Goal: Transaction & Acquisition: Obtain resource

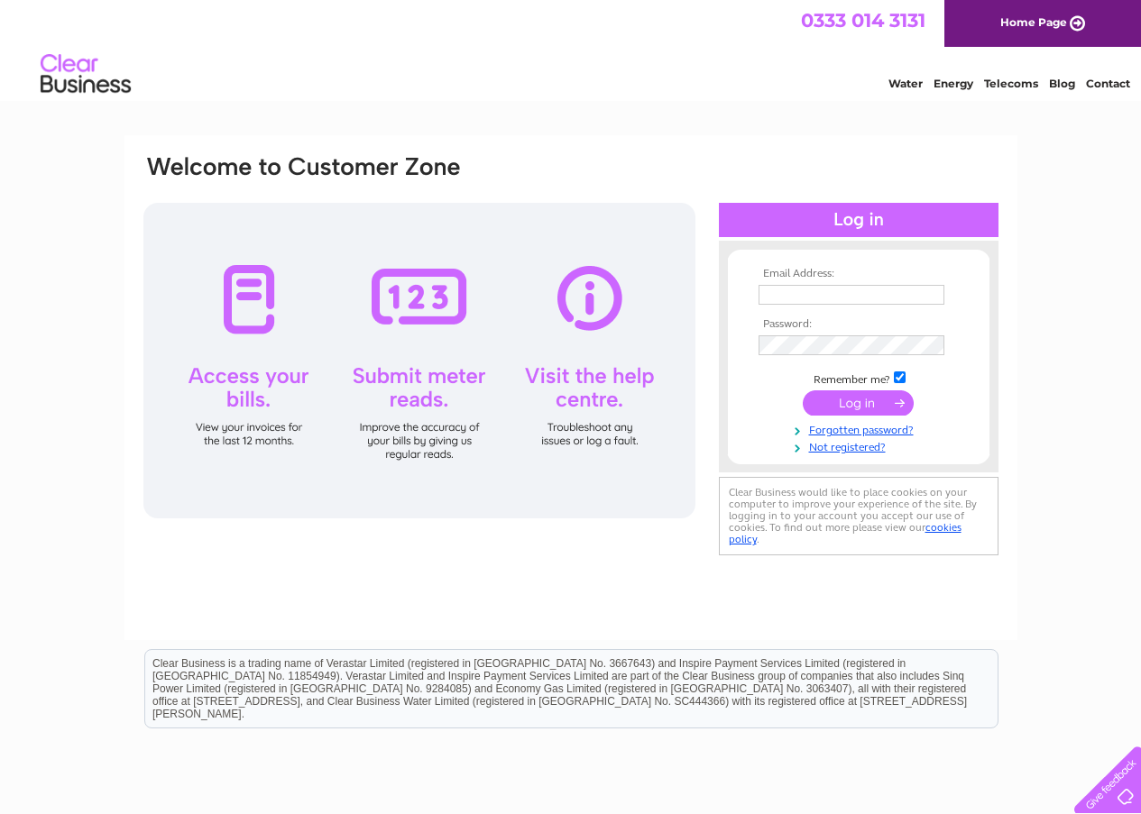
type input "[PERSON_NAME][EMAIL_ADDRESS][DOMAIN_NAME]"
click at [877, 400] on input "submit" at bounding box center [858, 402] width 111 height 25
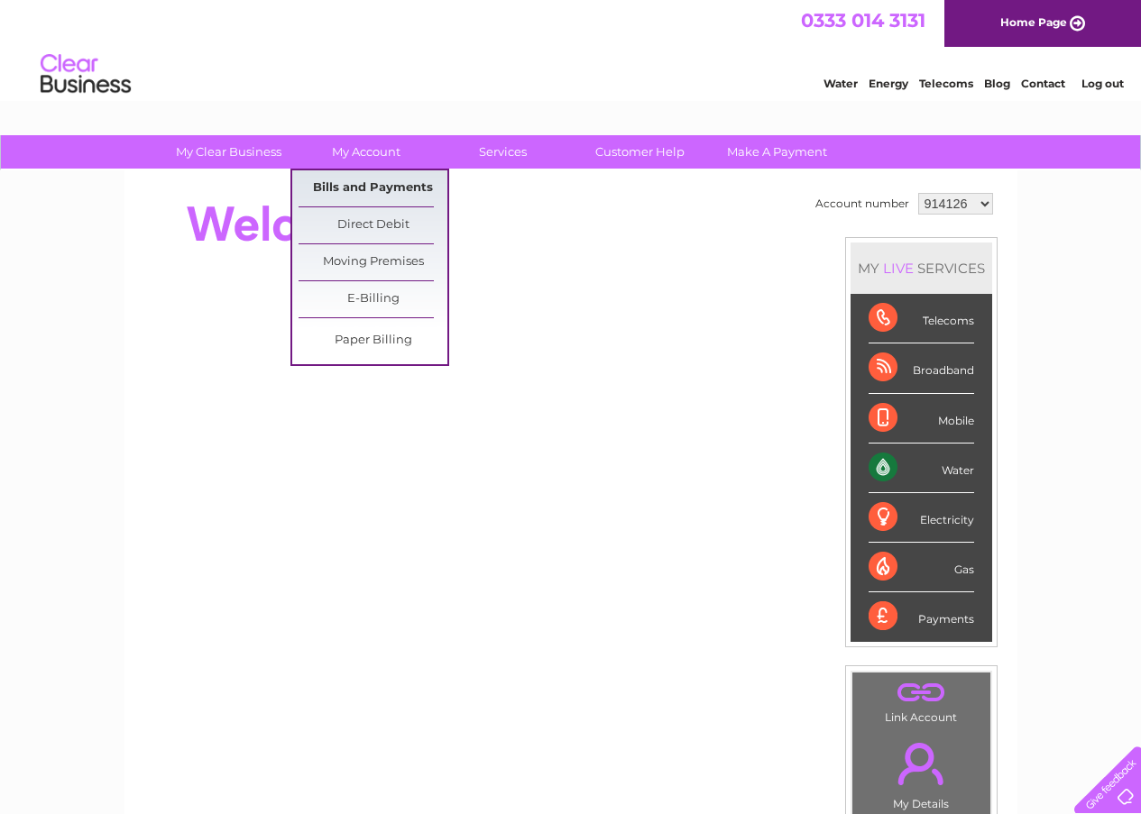
click at [366, 184] on link "Bills and Payments" at bounding box center [373, 188] width 149 height 36
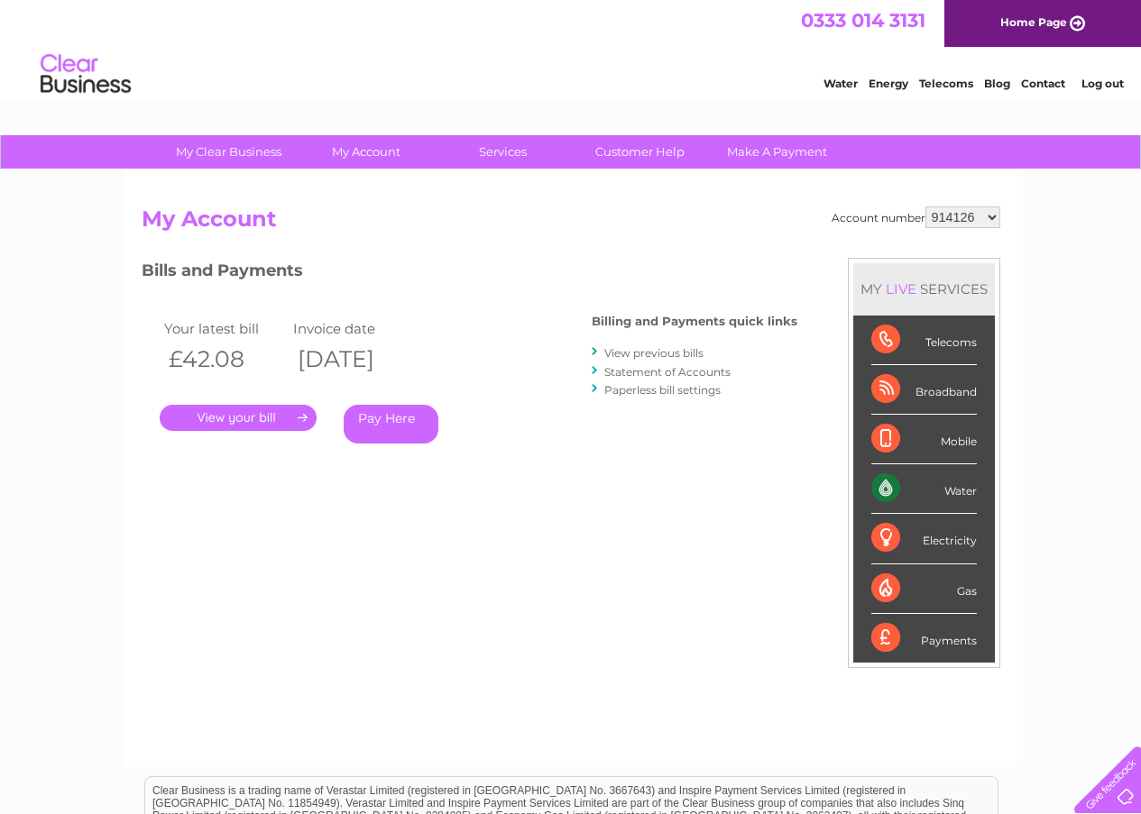
click at [270, 414] on link "." at bounding box center [238, 418] width 157 height 26
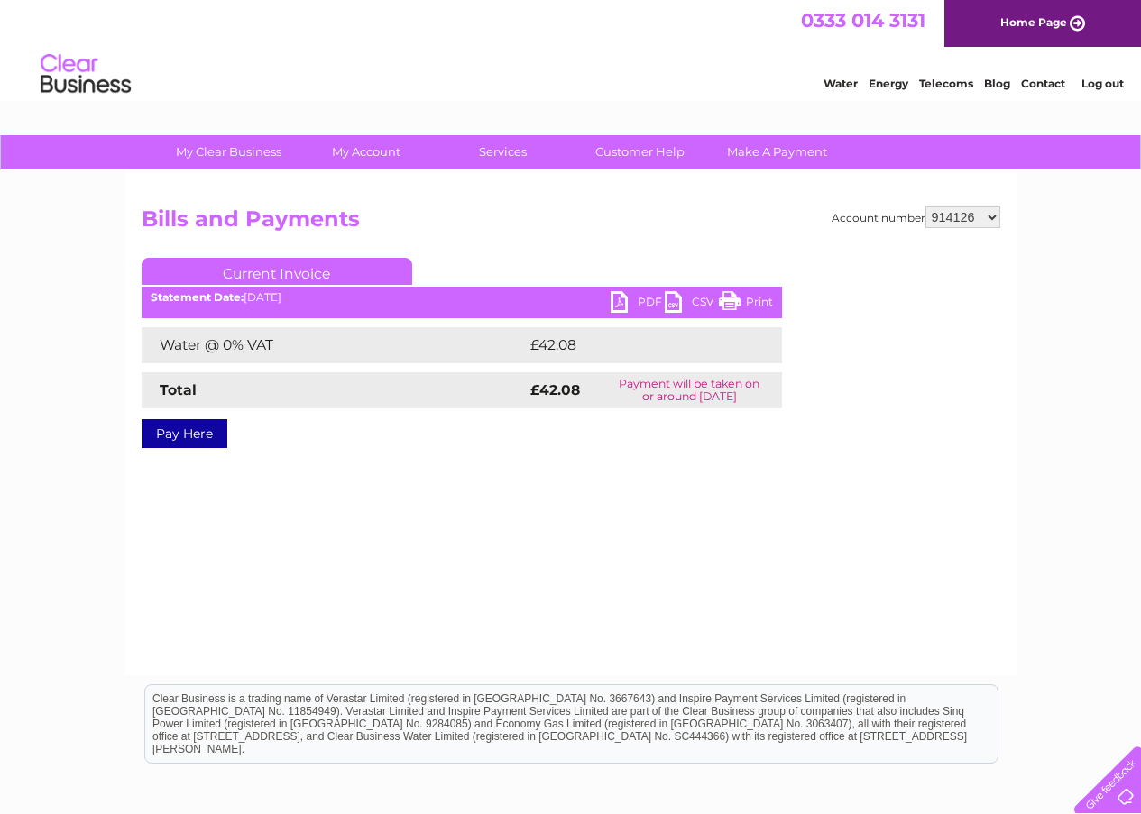
click at [630, 303] on link "PDF" at bounding box center [638, 304] width 54 height 26
select select "1107691"
click at [926, 207] on select "914126 1107691" at bounding box center [962, 218] width 75 height 22
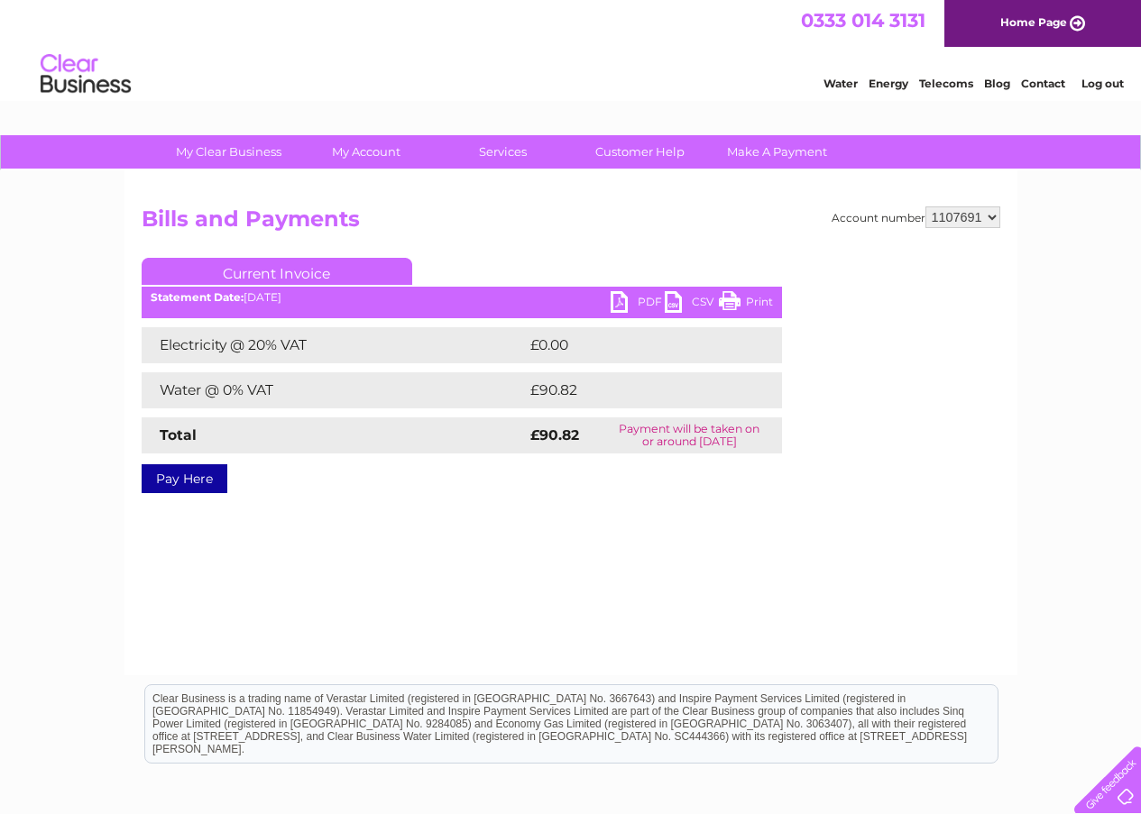
click at [614, 307] on link "PDF" at bounding box center [638, 304] width 54 height 26
click at [1105, 82] on link "Log out" at bounding box center [1102, 84] width 42 height 14
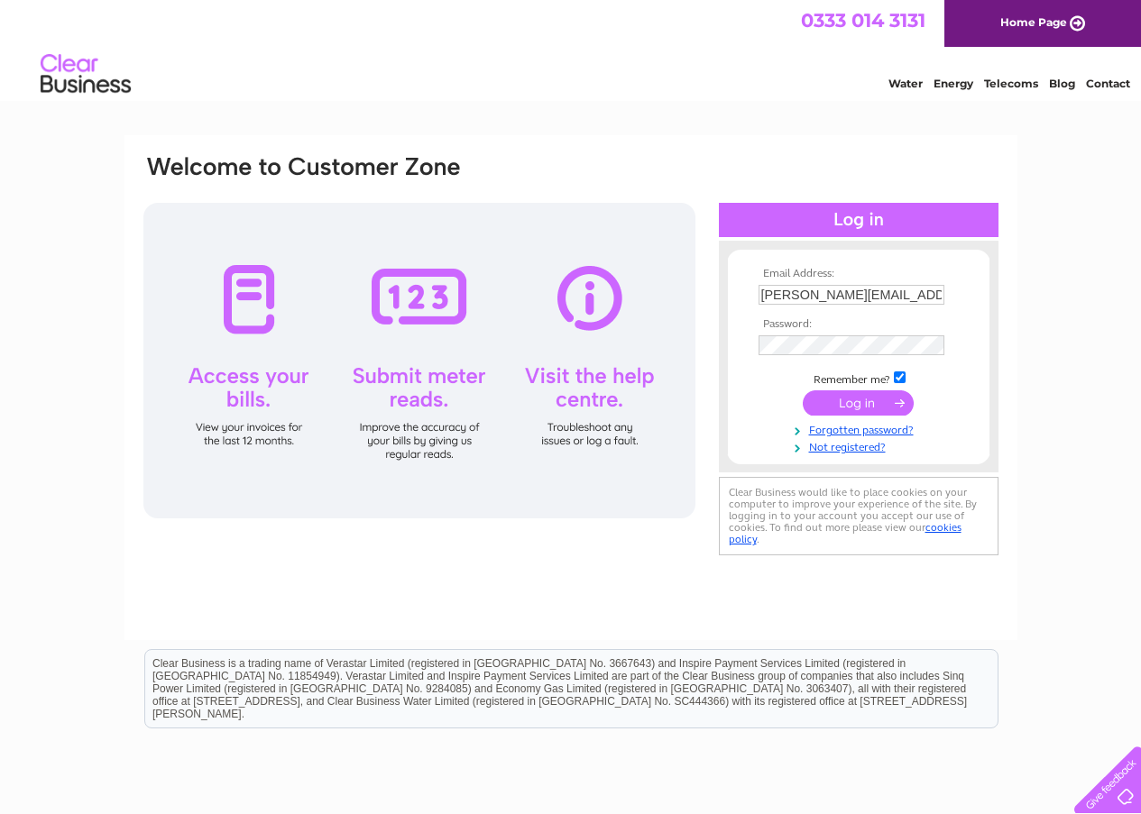
click at [935, 293] on input "sandra@sjnconsultants.com" at bounding box center [851, 295] width 186 height 20
type input "backpharmacy@outlook.com"
click at [854, 409] on input "submit" at bounding box center [858, 402] width 111 height 25
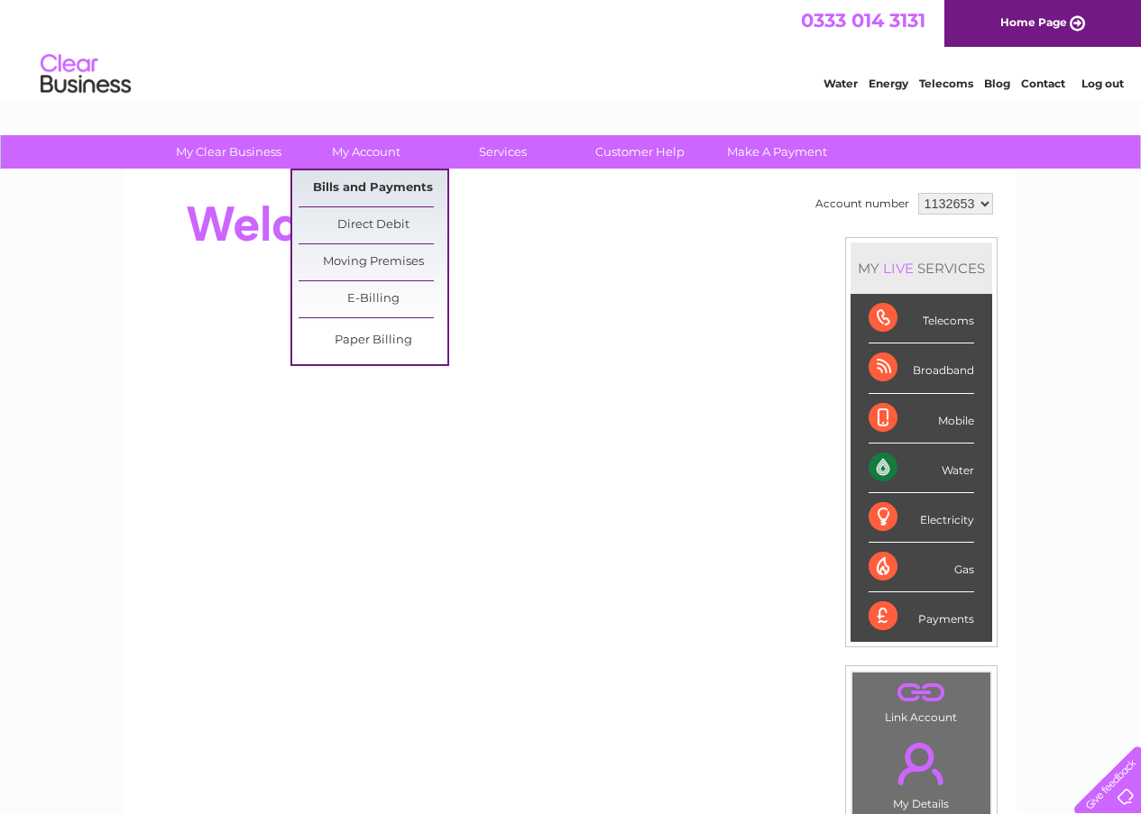
click at [360, 188] on link "Bills and Payments" at bounding box center [373, 188] width 149 height 36
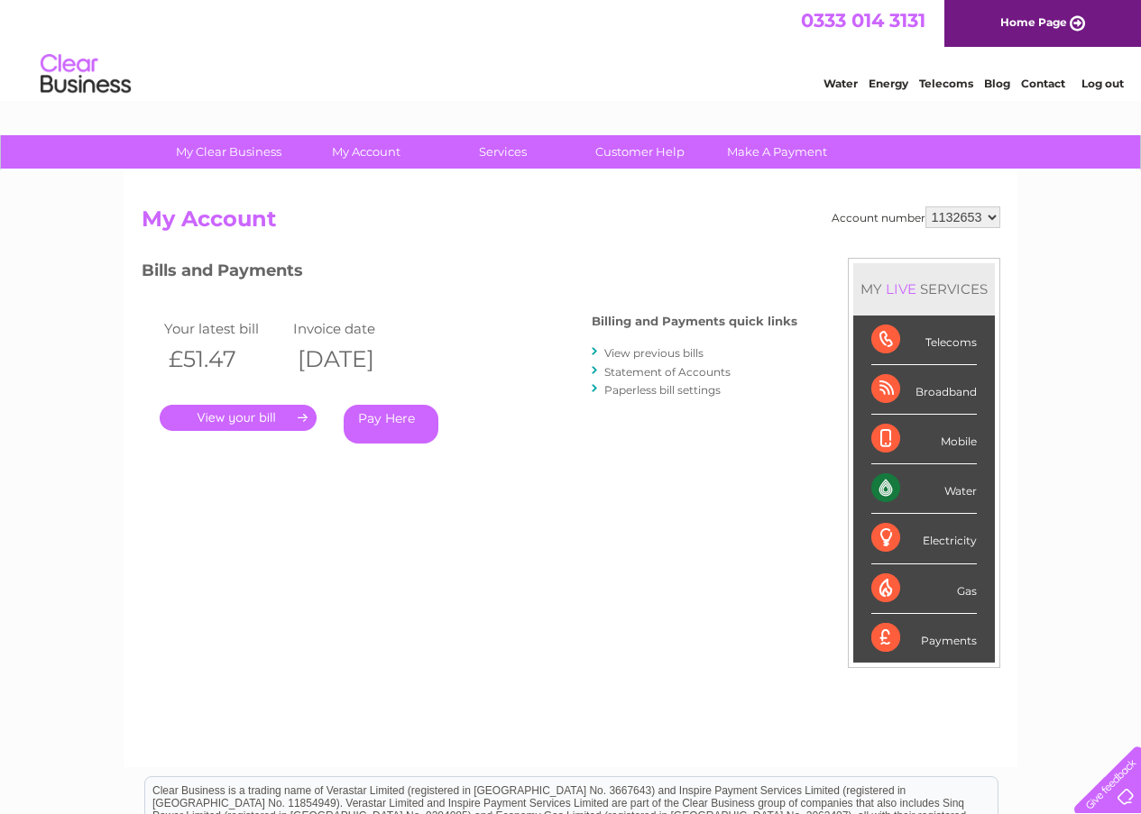
click at [254, 411] on link "." at bounding box center [238, 418] width 157 height 26
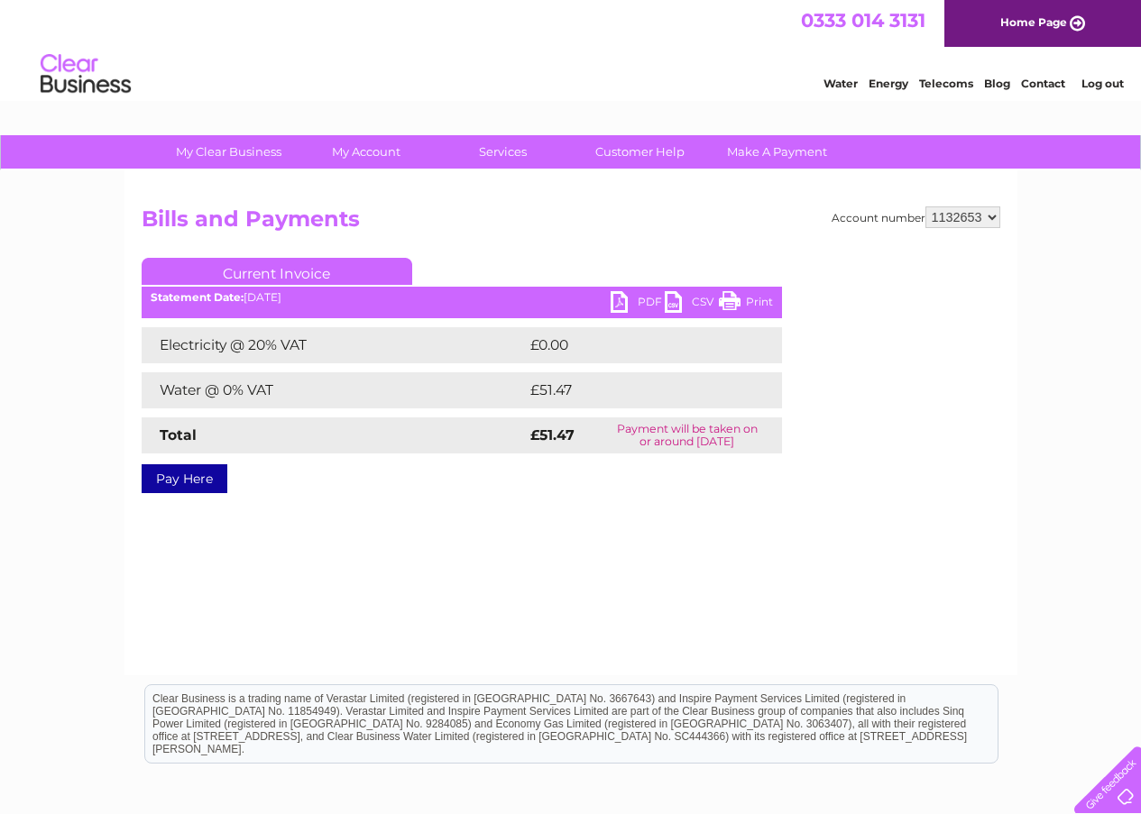
click at [622, 296] on link "PDF" at bounding box center [638, 304] width 54 height 26
drag, startPoint x: 991, startPoint y: 219, endPoint x: 1077, endPoint y: 228, distance: 86.1
click at [1077, 228] on div "My Clear Business Login Details My Details My Preferences Link Account My Accou…" at bounding box center [570, 559] width 1141 height 849
click at [1117, 79] on link "Log out" at bounding box center [1102, 84] width 42 height 14
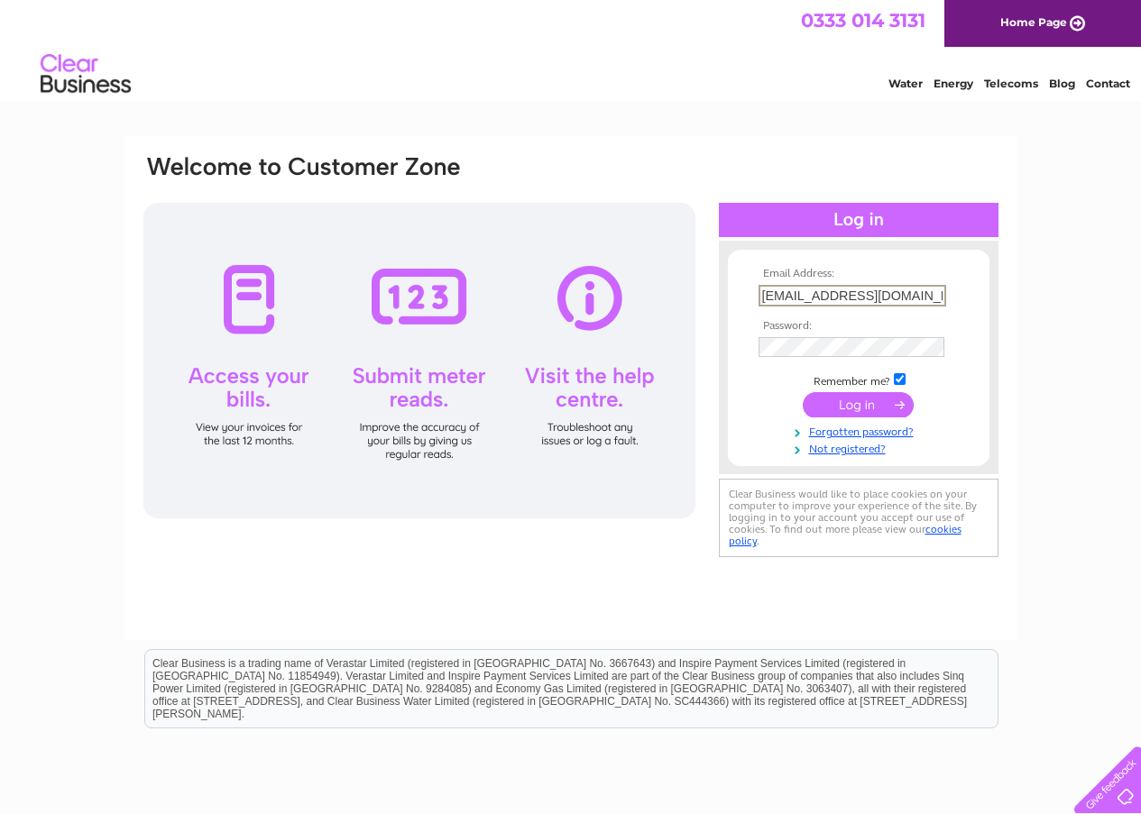
click at [935, 299] on input "backpharmacy@outlook.com" at bounding box center [852, 296] width 188 height 22
type input "bonarbridgepharmacy@outlook.com"
click at [876, 406] on input "submit" at bounding box center [858, 402] width 111 height 25
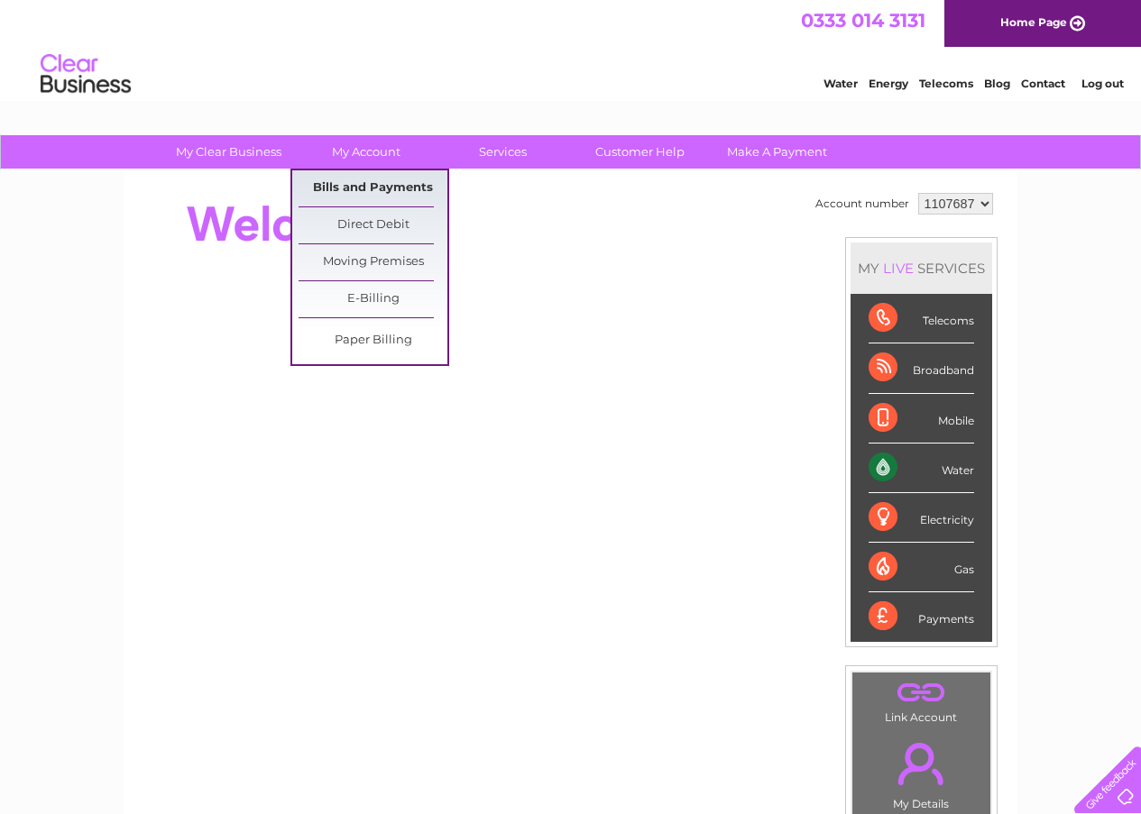
click at [381, 192] on link "Bills and Payments" at bounding box center [373, 188] width 149 height 36
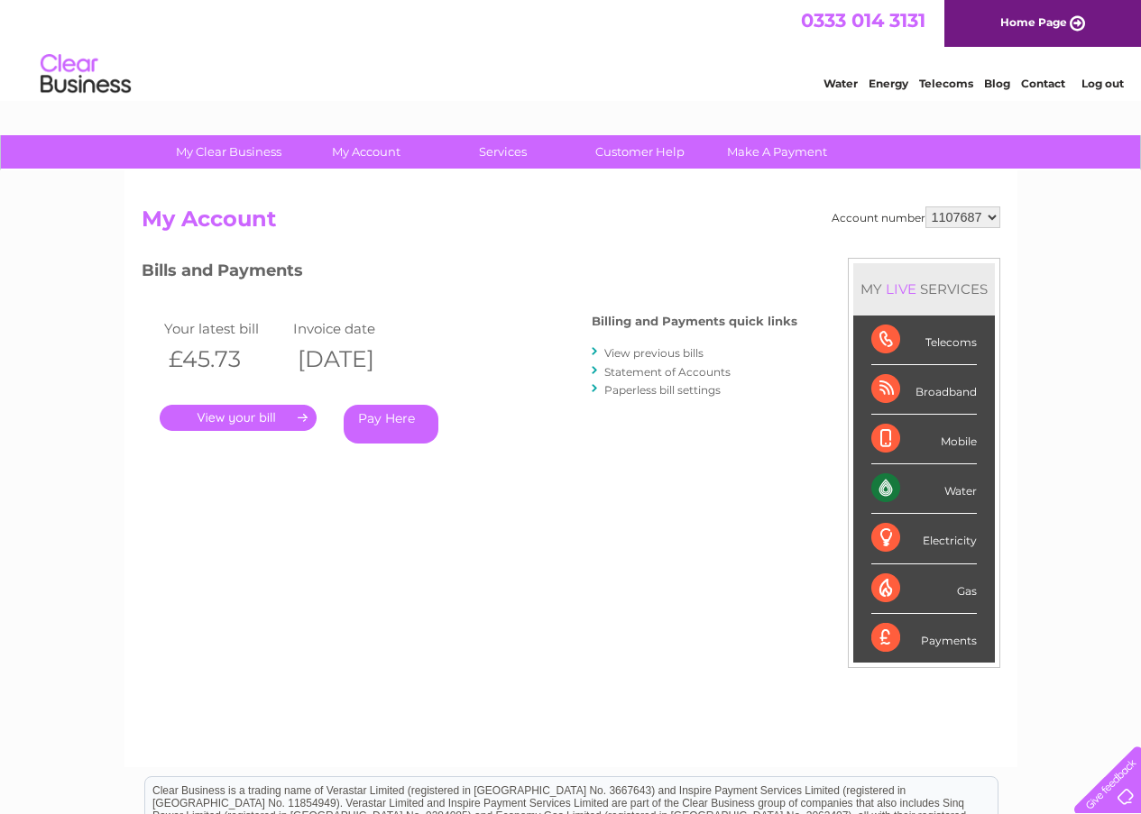
click at [281, 420] on link "." at bounding box center [238, 418] width 157 height 26
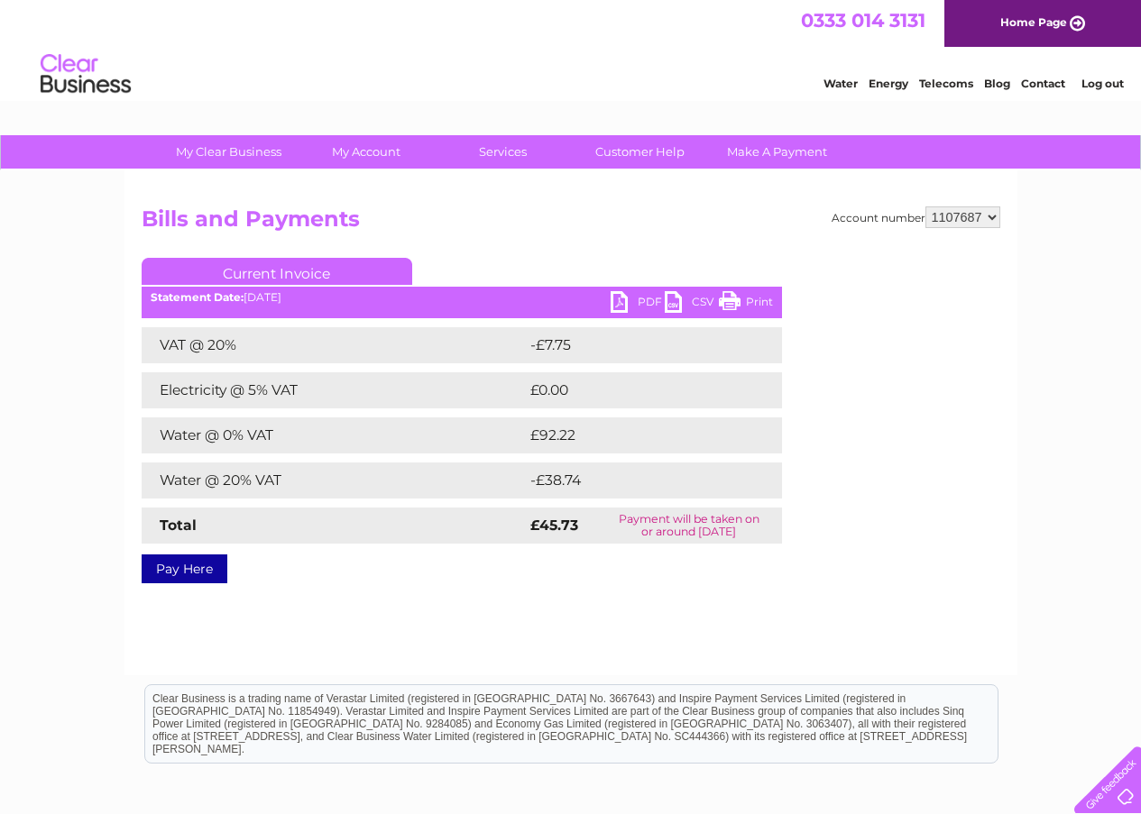
click at [639, 298] on link "PDF" at bounding box center [638, 304] width 54 height 26
click at [1036, 238] on div "My Clear Business Login Details My Details My Preferences Link Account My Accou…" at bounding box center [570, 559] width 1141 height 849
click at [1109, 81] on link "Log out" at bounding box center [1102, 84] width 42 height 14
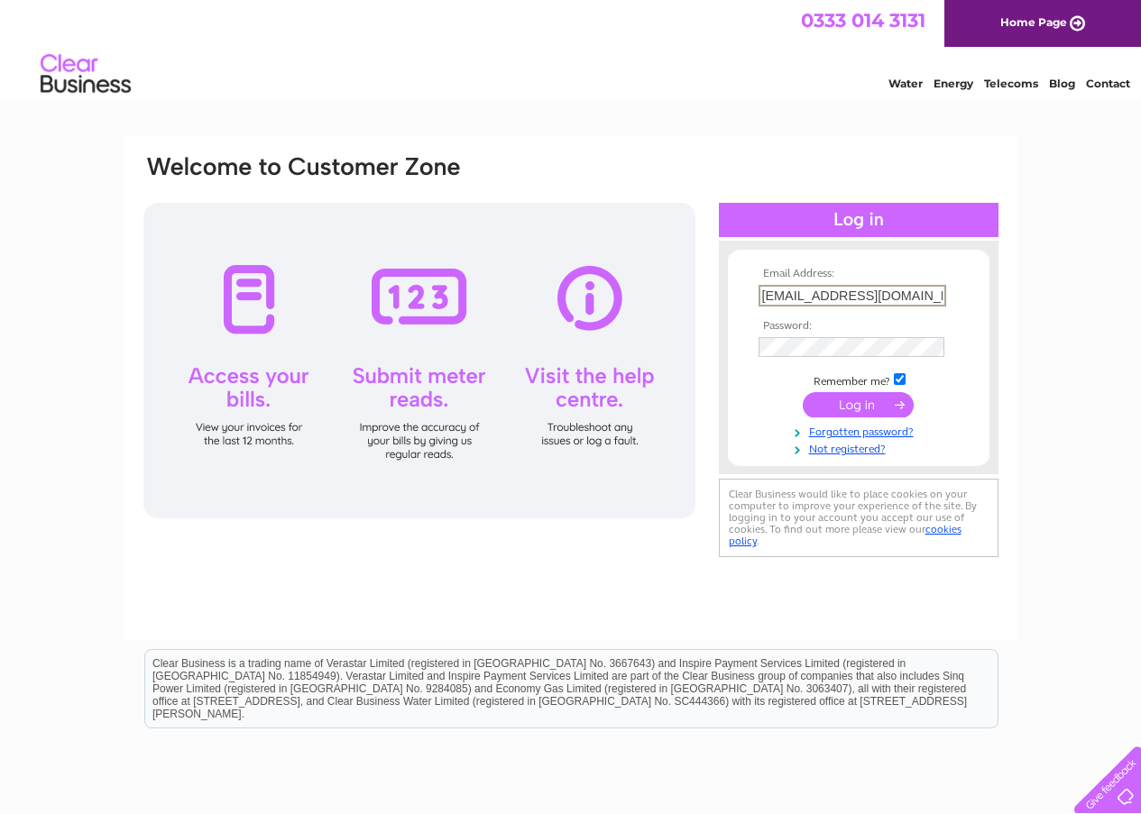
click at [760, 296] on input "bonarbridgepharmacy@outlook.com" at bounding box center [852, 296] width 188 height 22
type input "kspharm@outlook.com"
click at [842, 396] on input "submit" at bounding box center [858, 402] width 111 height 25
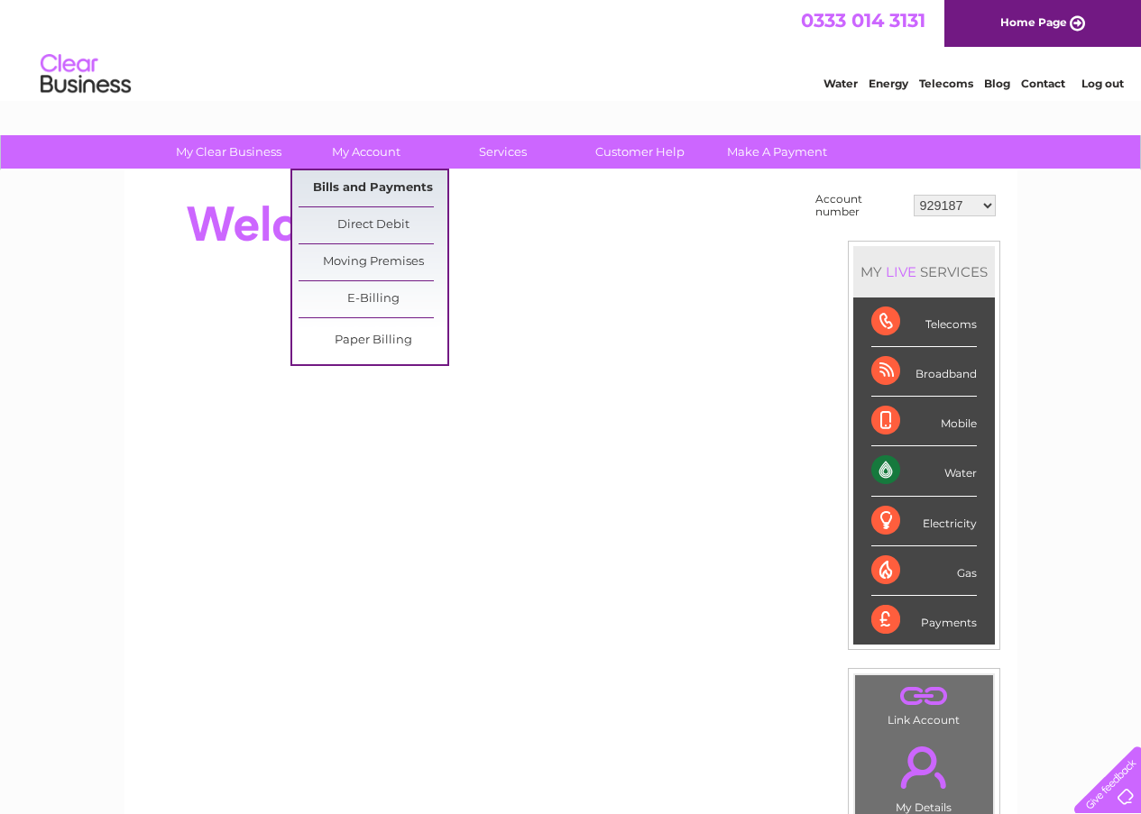
click at [371, 197] on link "Bills and Payments" at bounding box center [373, 188] width 149 height 36
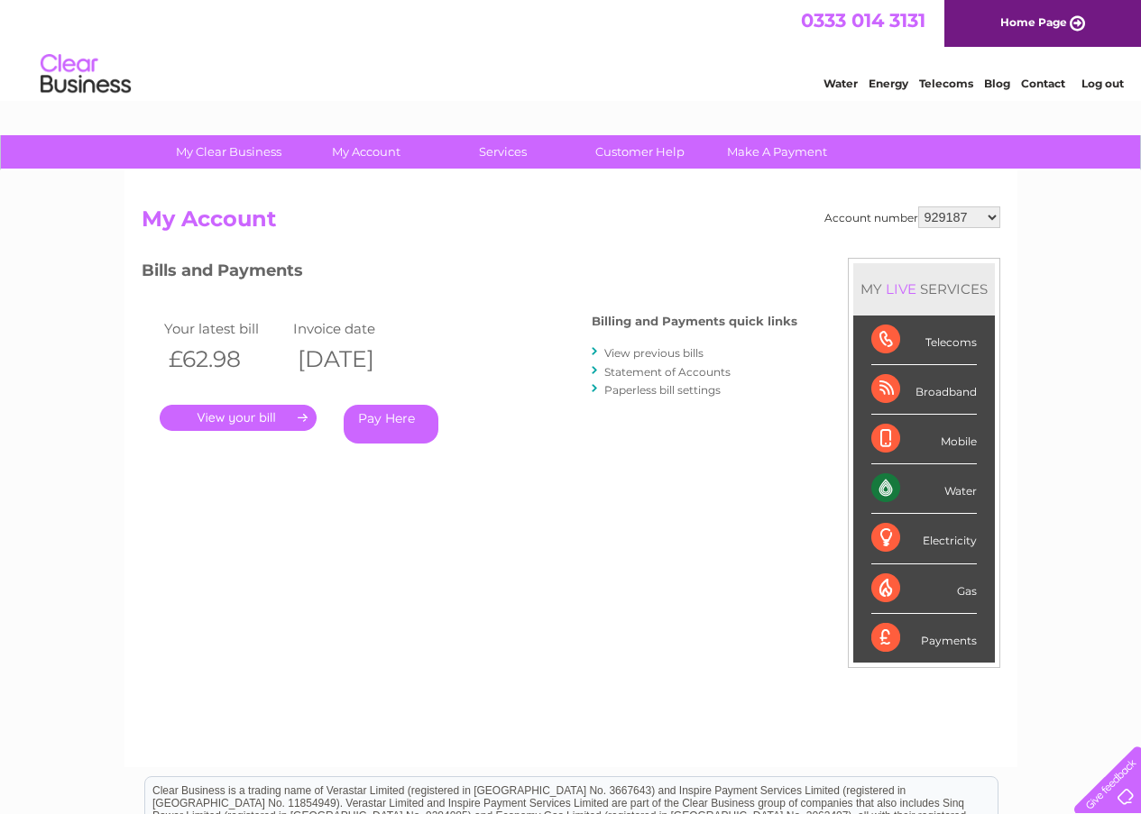
click at [262, 424] on link "." at bounding box center [238, 418] width 157 height 26
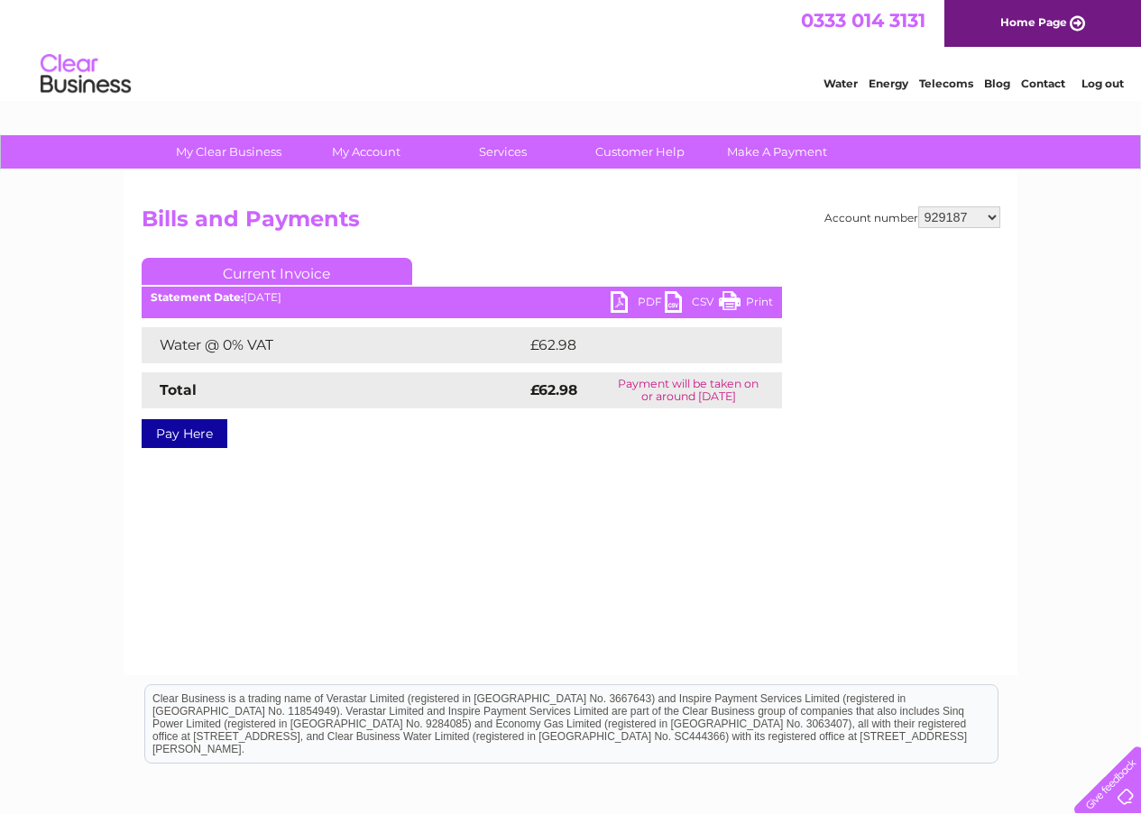
click at [619, 305] on link "PDF" at bounding box center [638, 304] width 54 height 26
click at [1114, 318] on div "My Clear Business Login Details My Details My Preferences Link Account My Accou…" at bounding box center [570, 559] width 1141 height 849
select select "30291808"
click at [918, 207] on select "929187 30291808" at bounding box center [959, 218] width 82 height 22
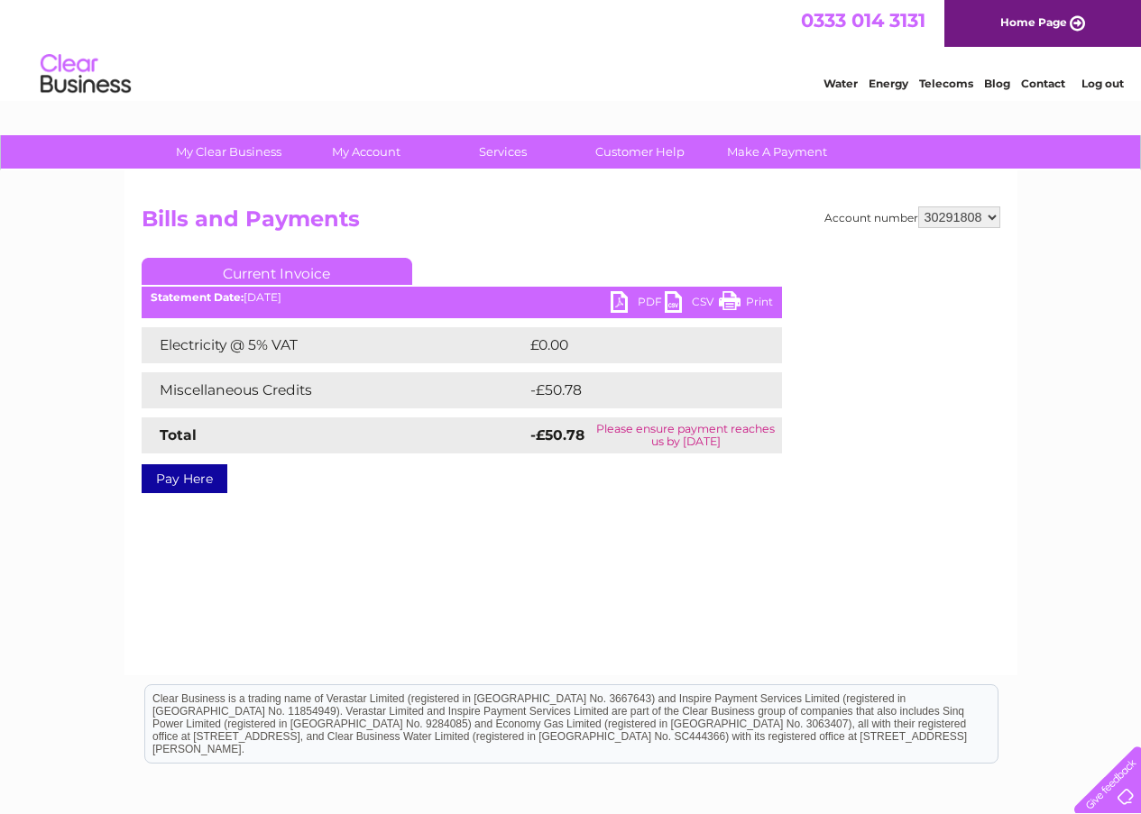
click at [653, 304] on link "PDF" at bounding box center [638, 304] width 54 height 26
click at [940, 607] on div "Account number 929187 30291808 Bills and Payments Current Invoice PDF CSV Print" at bounding box center [570, 422] width 893 height 505
click at [1094, 80] on link "Log out" at bounding box center [1102, 84] width 42 height 14
